Goal: Information Seeking & Learning: Learn about a topic

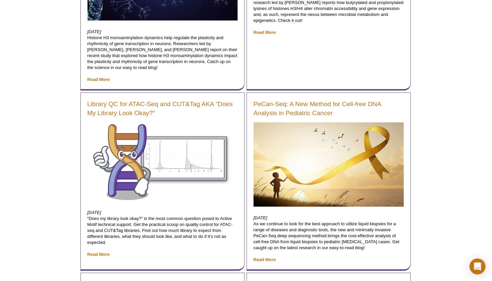
scroll to position [1055, 0]
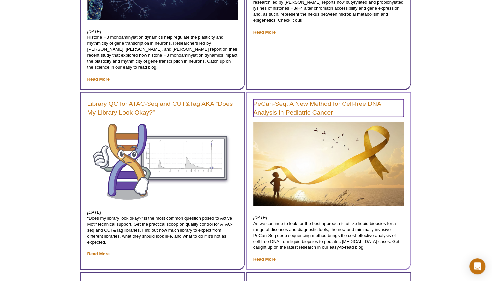
click at [323, 106] on link "PeCan-Seq: A New Method for Cell-free DNA Analysis in Pediatric Cancer" at bounding box center [328, 108] width 150 height 18
click at [301, 112] on link "PeCan-Seq: A New Method for Cell-free DNA Analysis in Pediatric Cancer" at bounding box center [328, 108] width 150 height 18
click at [298, 113] on link "PeCan-Seq: A New Method for Cell-free DNA Analysis in Pediatric Cancer" at bounding box center [328, 108] width 150 height 18
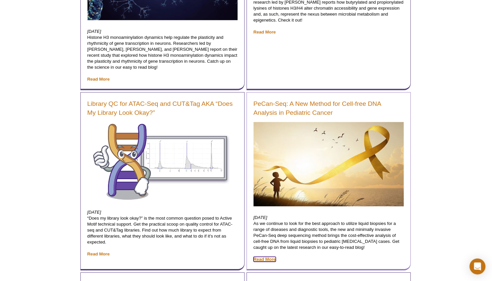
click at [262, 259] on link "Read More" at bounding box center [264, 259] width 22 height 5
click at [262, 258] on link "Read More" at bounding box center [264, 259] width 22 height 5
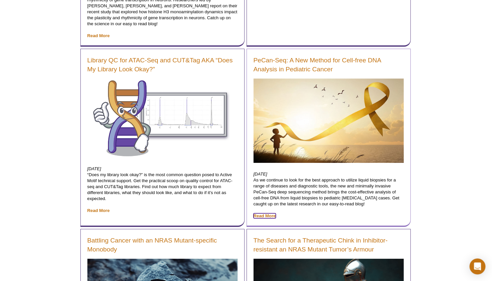
scroll to position [1078, 0]
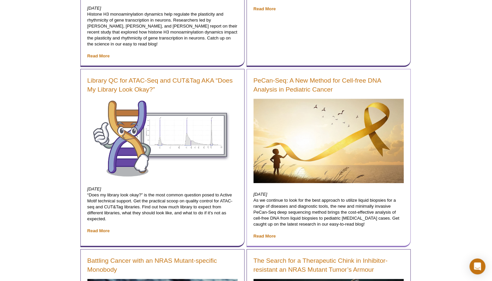
click at [269, 231] on p "[DATE] As we continue to look for the best approach to utilize liquid biopsies …" at bounding box center [328, 216] width 150 height 48
click at [271, 235] on link "Read More" at bounding box center [264, 236] width 22 height 5
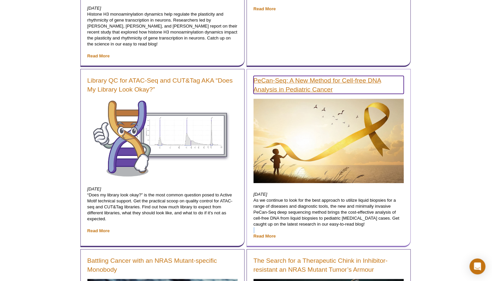
click at [262, 86] on link "PeCan-Seq: A New Method for Cell-free DNA Analysis in Pediatric Cancer" at bounding box center [328, 85] width 150 height 18
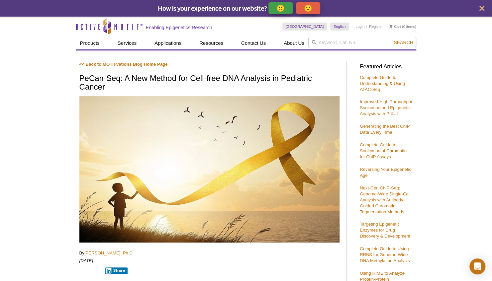
select select "[GEOGRAPHIC_DATA]"
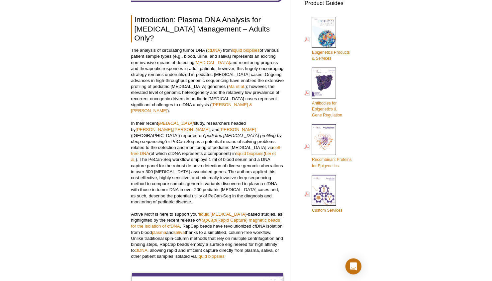
scroll to position [288, 0]
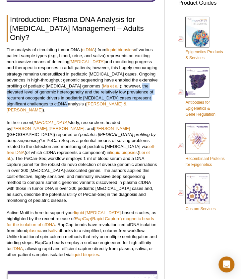
drag, startPoint x: 99, startPoint y: 76, endPoint x: 153, endPoint y: 88, distance: 55.6
click at [153, 88] on p "The analysis of circulating tumor DNA ( ctDNA ) from liquid biopsies of various…" at bounding box center [82, 80] width 151 height 66
copy p "the elevated level of genomic heterogeneity and the relatively low prevalence o…"
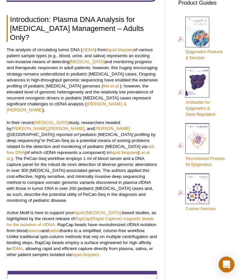
click at [136, 93] on p "The analysis of circulating tumor DNA ( ctDNA ) from liquid biopsies of various…" at bounding box center [82, 80] width 151 height 66
